Goal: Information Seeking & Learning: Check status

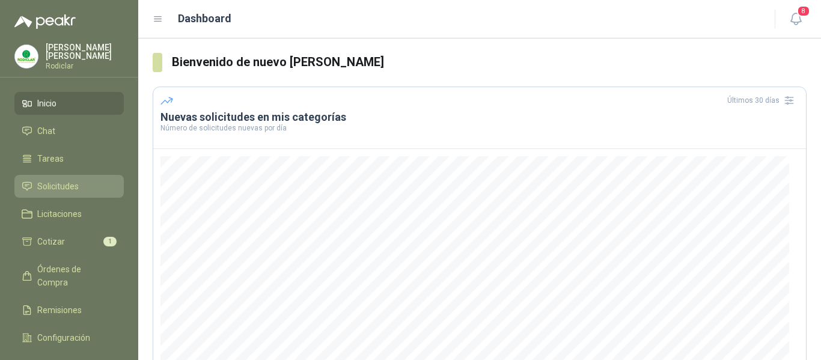
click at [56, 187] on span "Solicitudes" at bounding box center [57, 186] width 41 height 13
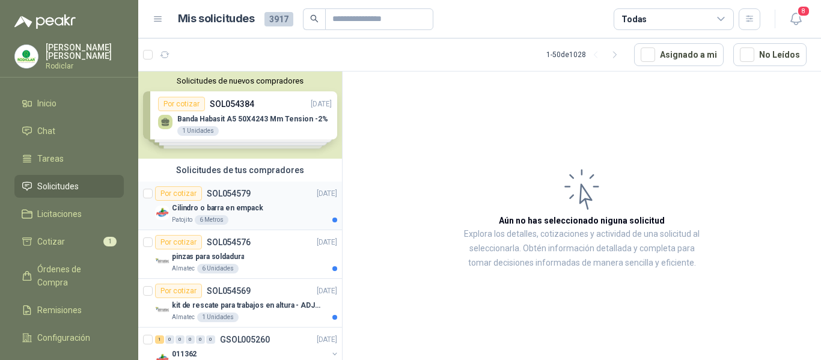
click at [252, 202] on p "Cilindro o barra en empack" at bounding box center [217, 207] width 91 height 11
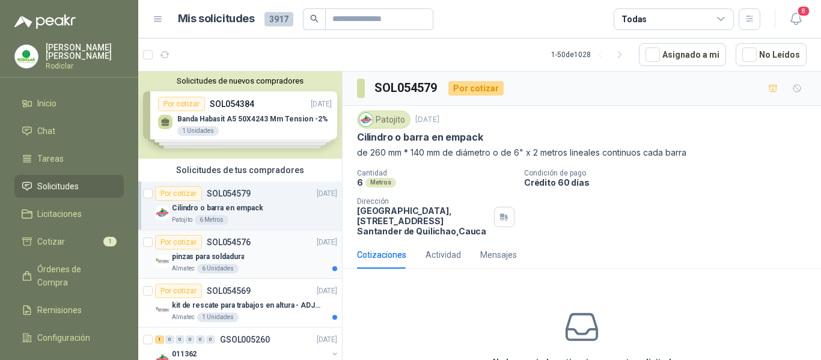
click at [257, 247] on div "Por cotizar SOL054576 [DATE]" at bounding box center [246, 242] width 182 height 14
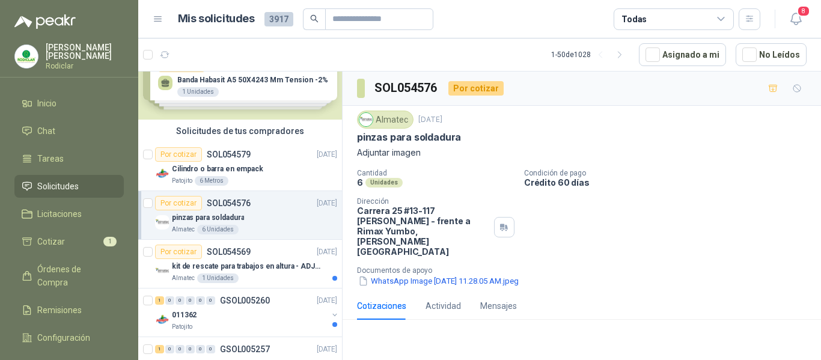
scroll to position [60, 0]
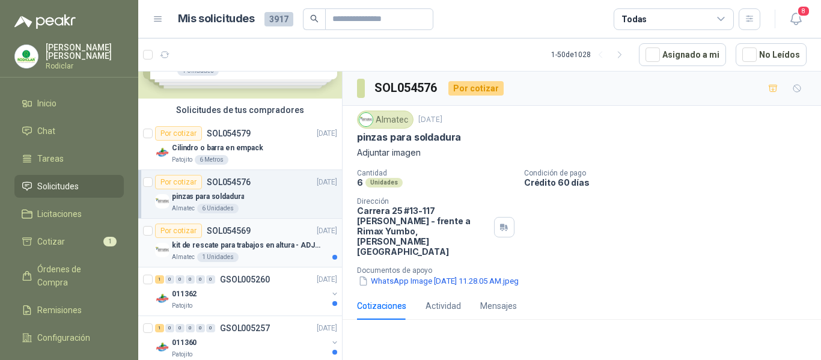
click at [257, 251] on div "kit de rescate para trabajos en altura - ADJUNTAR FICHA TECNICA" at bounding box center [254, 245] width 165 height 14
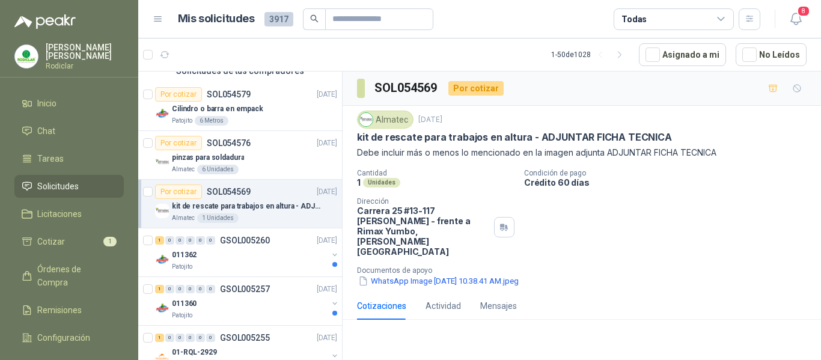
scroll to position [120, 0]
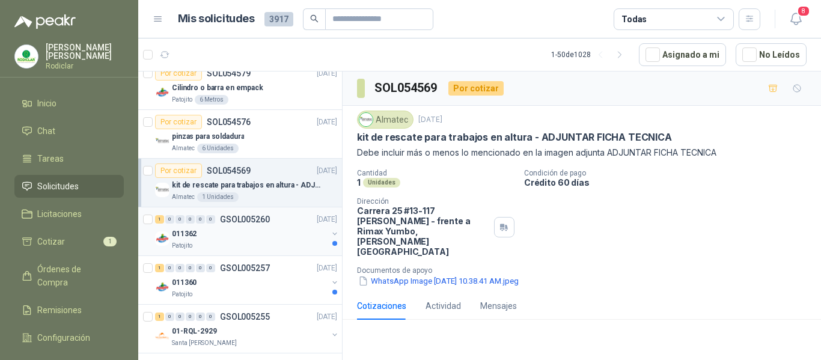
click at [262, 232] on div "011362" at bounding box center [250, 233] width 156 height 14
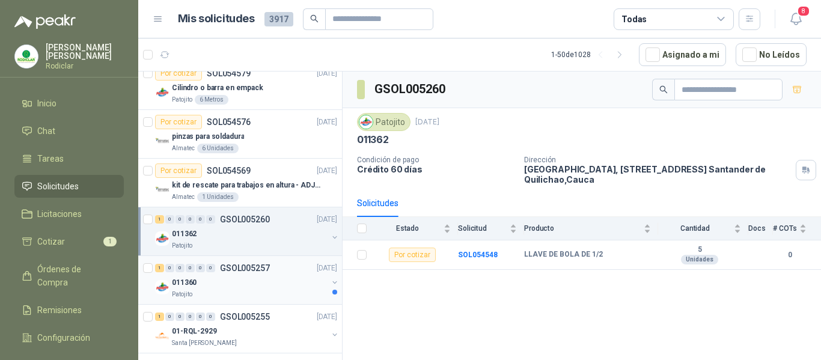
click at [274, 279] on div "011360" at bounding box center [250, 282] width 156 height 14
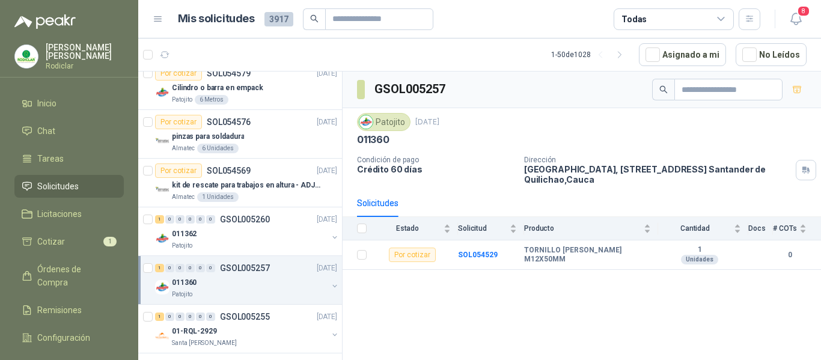
scroll to position [180, 0]
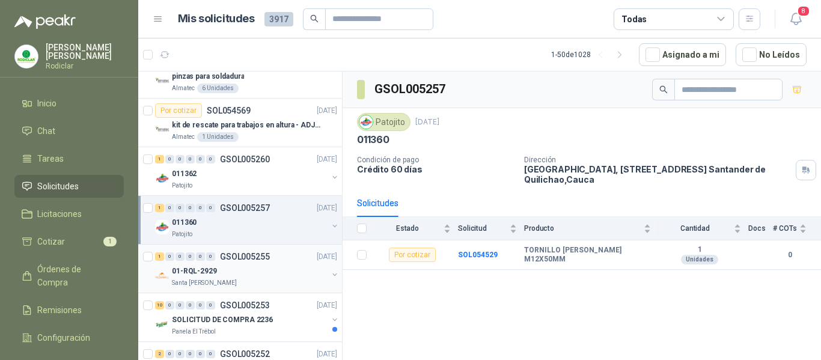
click at [270, 264] on div "01-RQL-2929" at bounding box center [250, 271] width 156 height 14
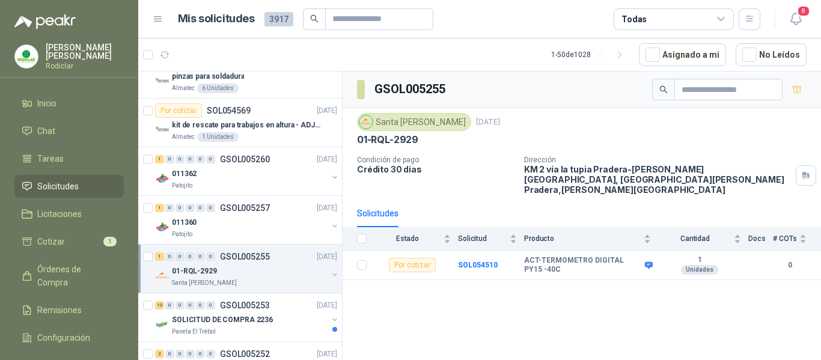
scroll to position [240, 0]
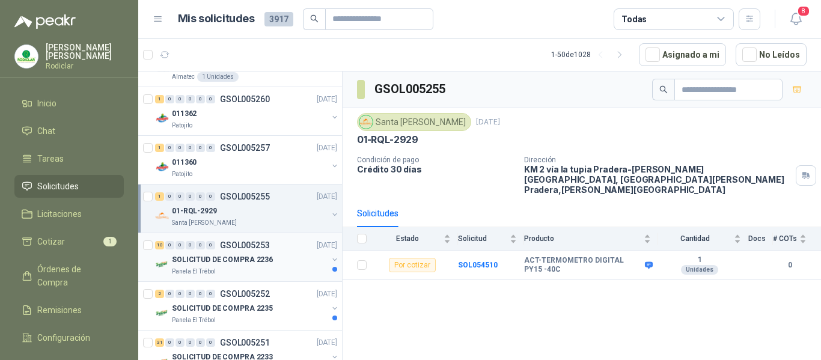
click at [270, 264] on div "SOLICITUD DE COMPRA 2236" at bounding box center [250, 259] width 156 height 14
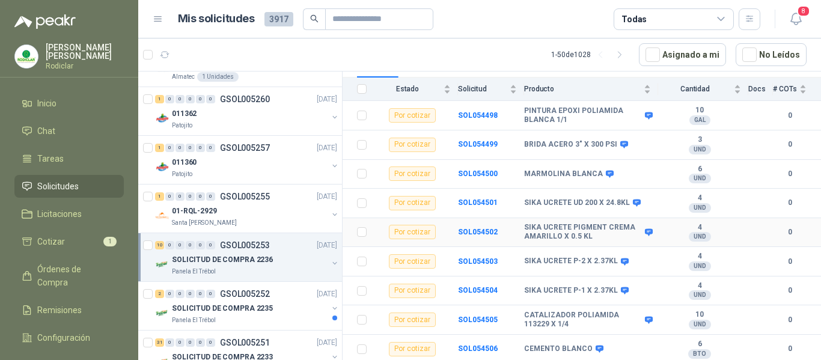
scroll to position [160, 0]
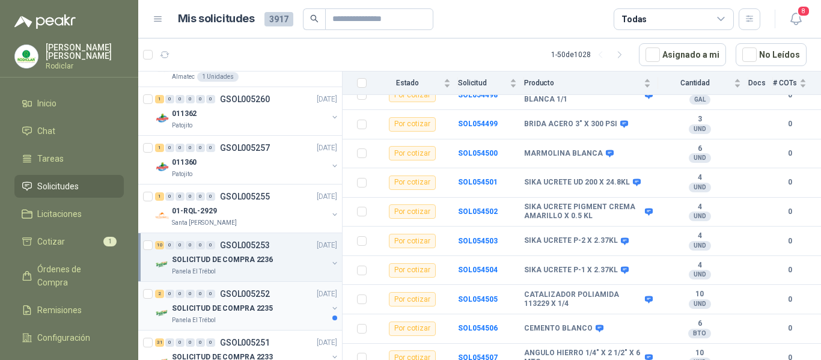
click at [289, 312] on div "SOLICITUD DE COMPRA 2235" at bounding box center [250, 308] width 156 height 14
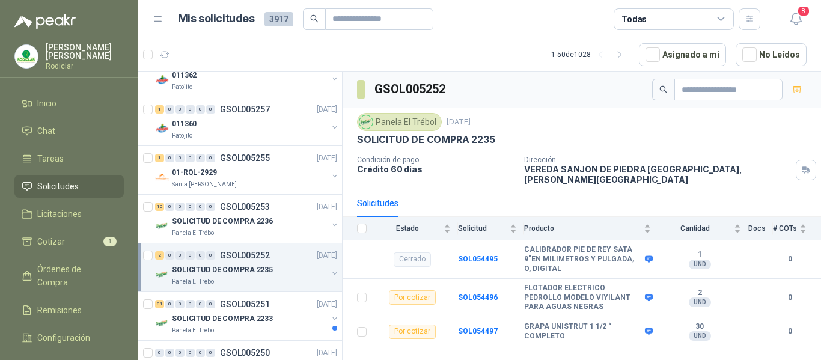
scroll to position [300, 0]
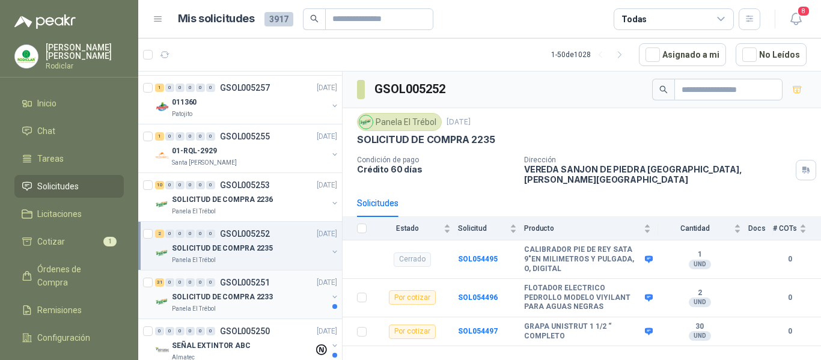
click at [287, 299] on div "SOLICITUD DE COMPRA 2233" at bounding box center [250, 297] width 156 height 14
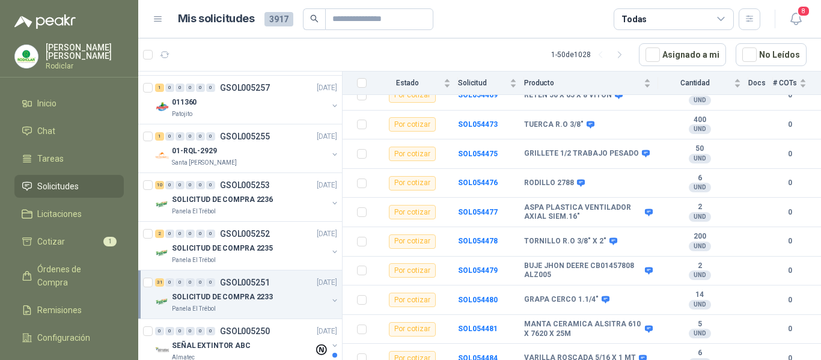
scroll to position [631, 0]
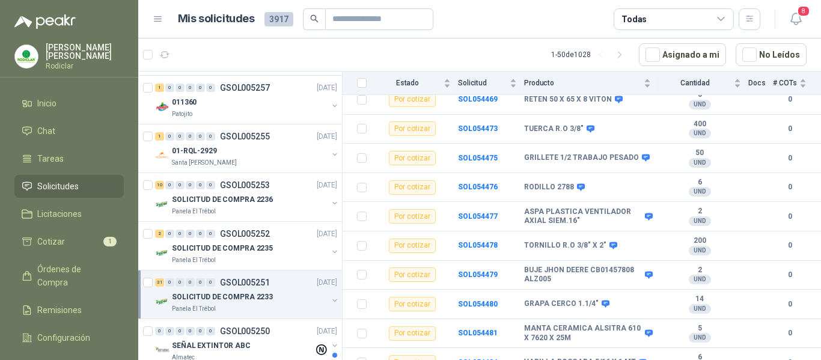
click at [274, 296] on div "SOLICITUD DE COMPRA 2233" at bounding box center [250, 297] width 156 height 14
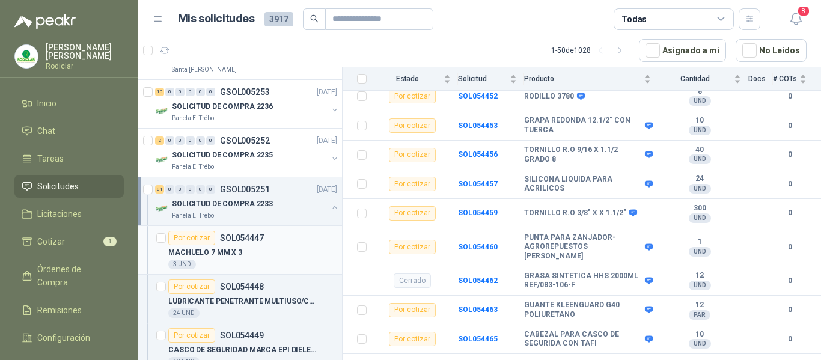
scroll to position [420, 0]
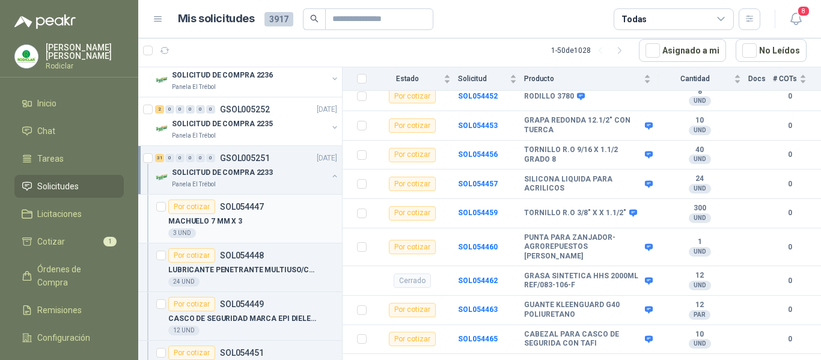
click at [272, 228] on div "3 UND" at bounding box center [252, 233] width 169 height 10
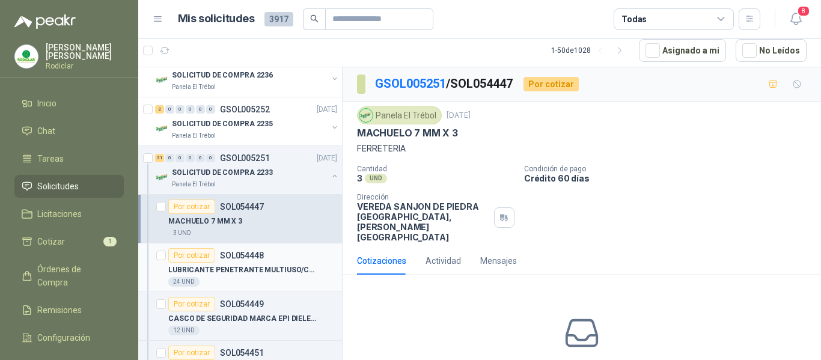
click at [278, 272] on p "LUBRICANTE PENETRANTE MULTIUSO/CRC 3-36" at bounding box center [243, 269] width 150 height 11
